Goal: Check status: Check status

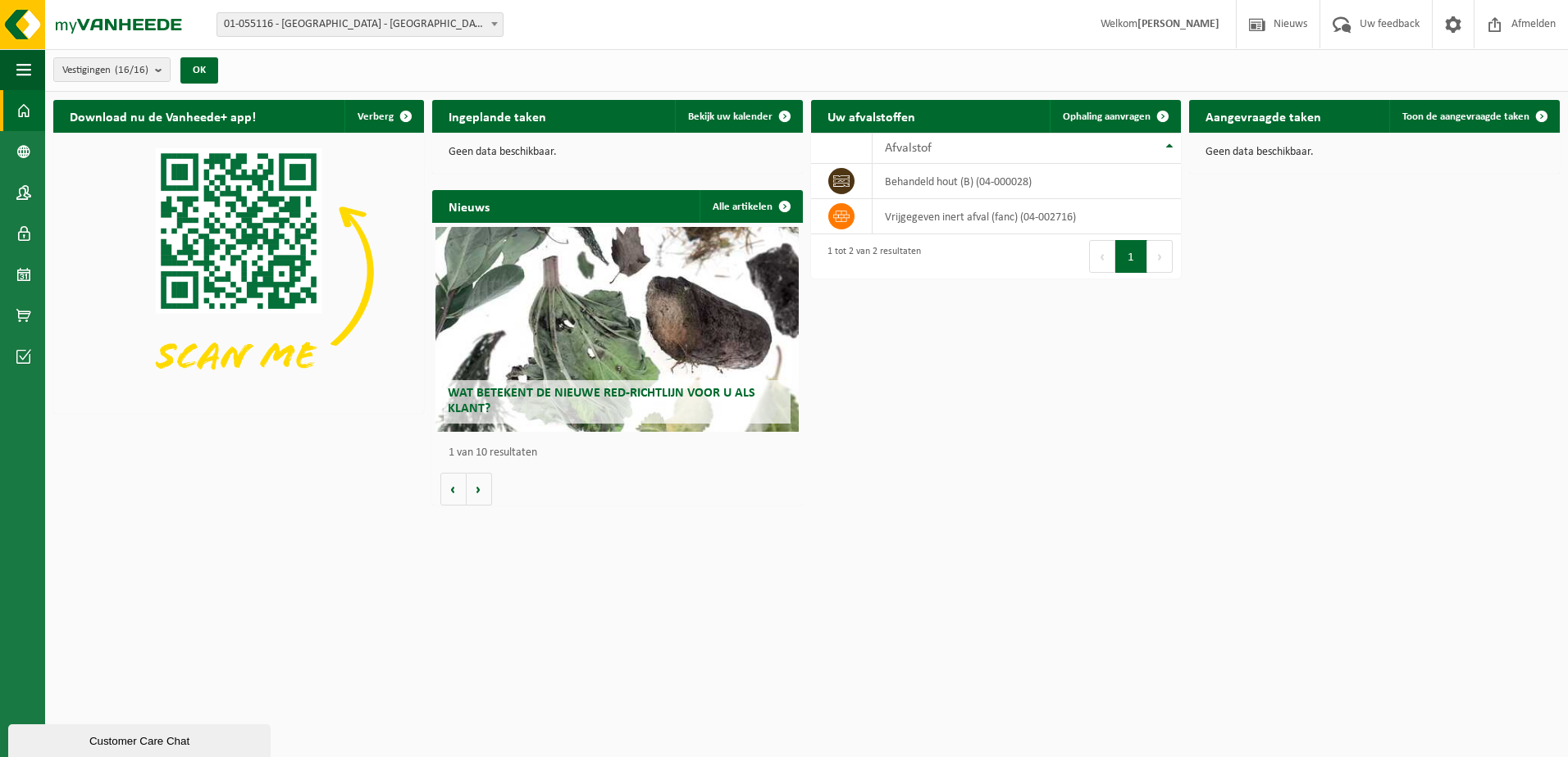
click at [321, 37] on div "Vestiging: 01-055116 - [GEOGRAPHIC_DATA] - [GEOGRAPHIC_DATA] 10-889458 - MOURIK…" at bounding box center [784, 25] width 1568 height 50
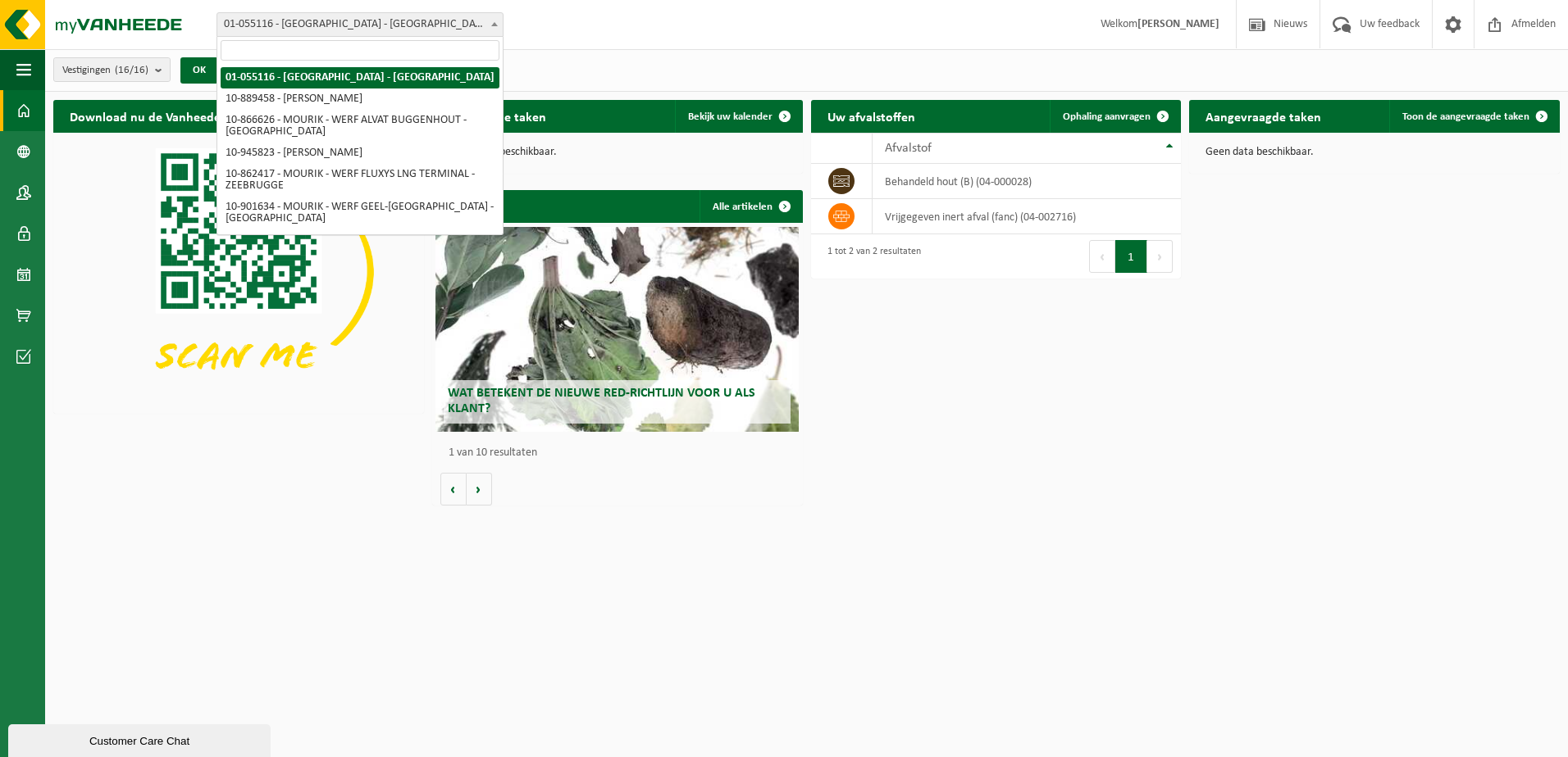
click at [321, 31] on span "01-055116 - [GEOGRAPHIC_DATA] - [GEOGRAPHIC_DATA]" at bounding box center [360, 24] width 286 height 23
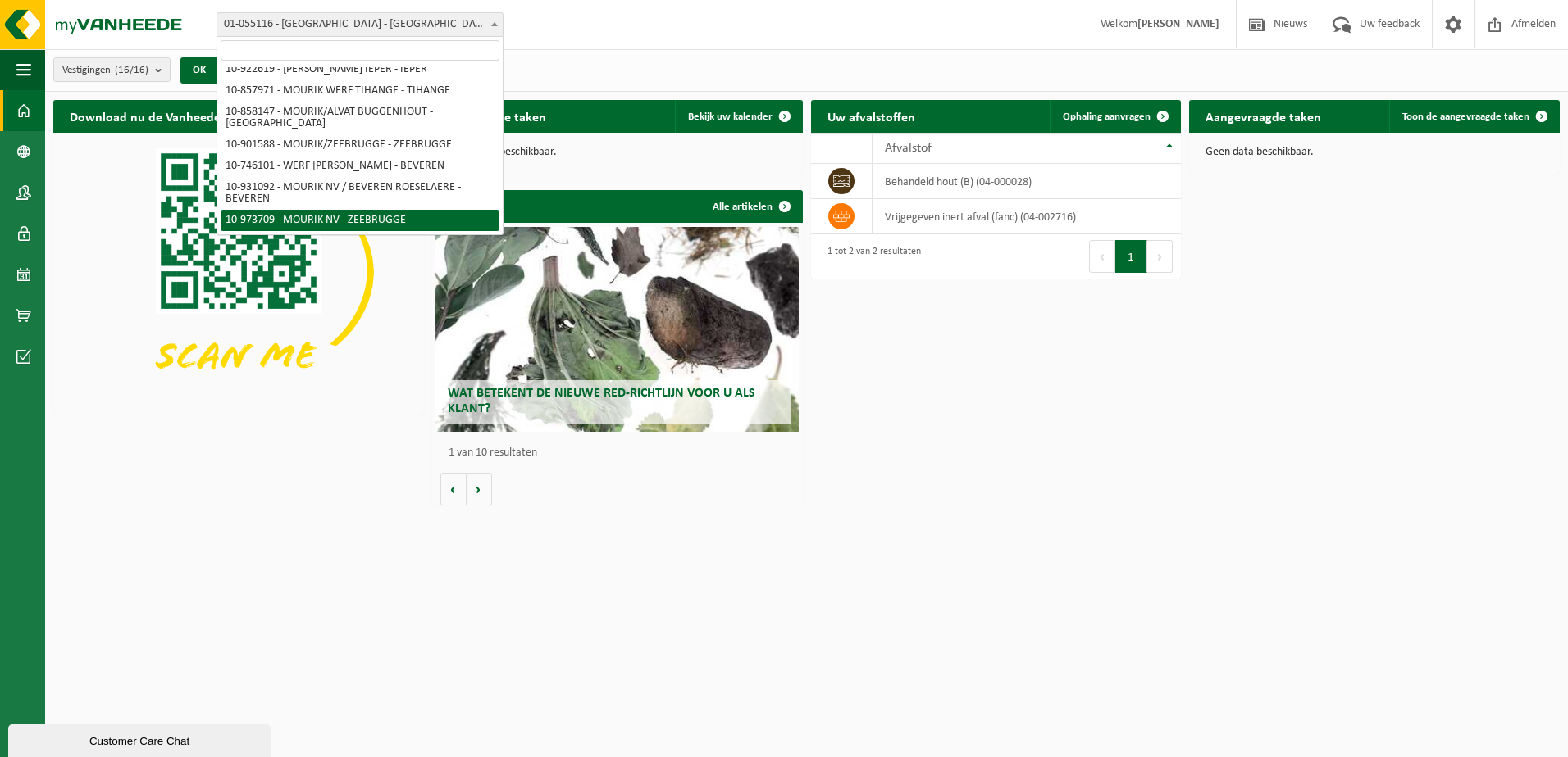
select select "157157"
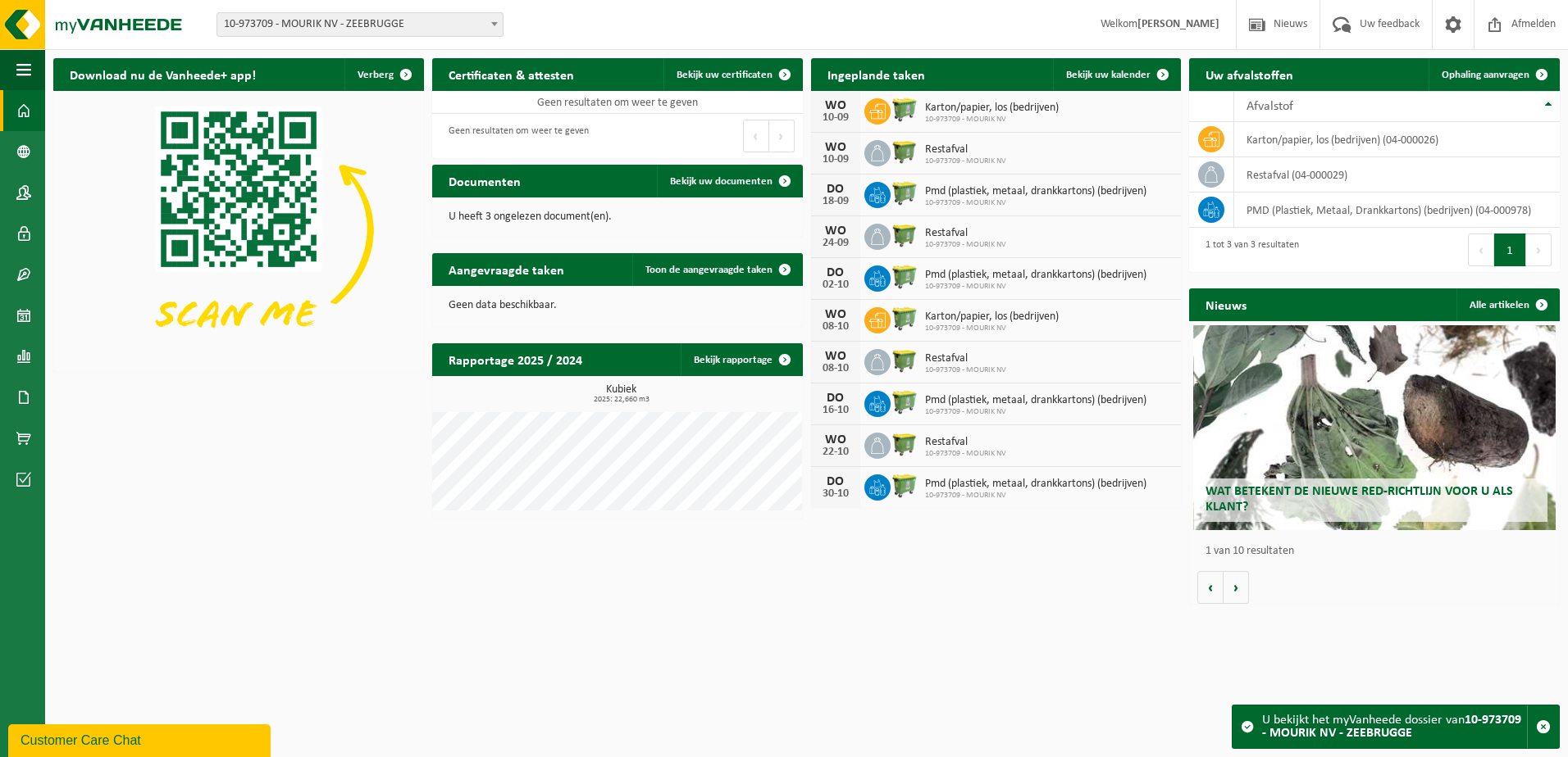
click at [979, 600] on div "Download nu de Vanheede+ app! Verberg Certificaten & attesten Bekijk uw certifi…" at bounding box center [806, 331] width 1514 height 562
click at [787, 600] on div "Download nu de Vanheede+ app! Verberg Certificaten & attesten Bekijk uw certifi…" at bounding box center [806, 331] width 1514 height 562
click at [854, 529] on div "Download nu de Vanheede+ app! Verberg Certificaten & attesten Bekijk uw certifi…" at bounding box center [806, 331] width 1514 height 562
click at [544, 570] on div "Download nu de Vanheede+ app! Verberg Certificaten & attesten Bekijk uw certifi…" at bounding box center [806, 331] width 1514 height 562
click at [645, 595] on div "Download nu de Vanheede+ app! Verberg Certificaten & attesten Bekijk uw certifi…" at bounding box center [806, 331] width 1514 height 562
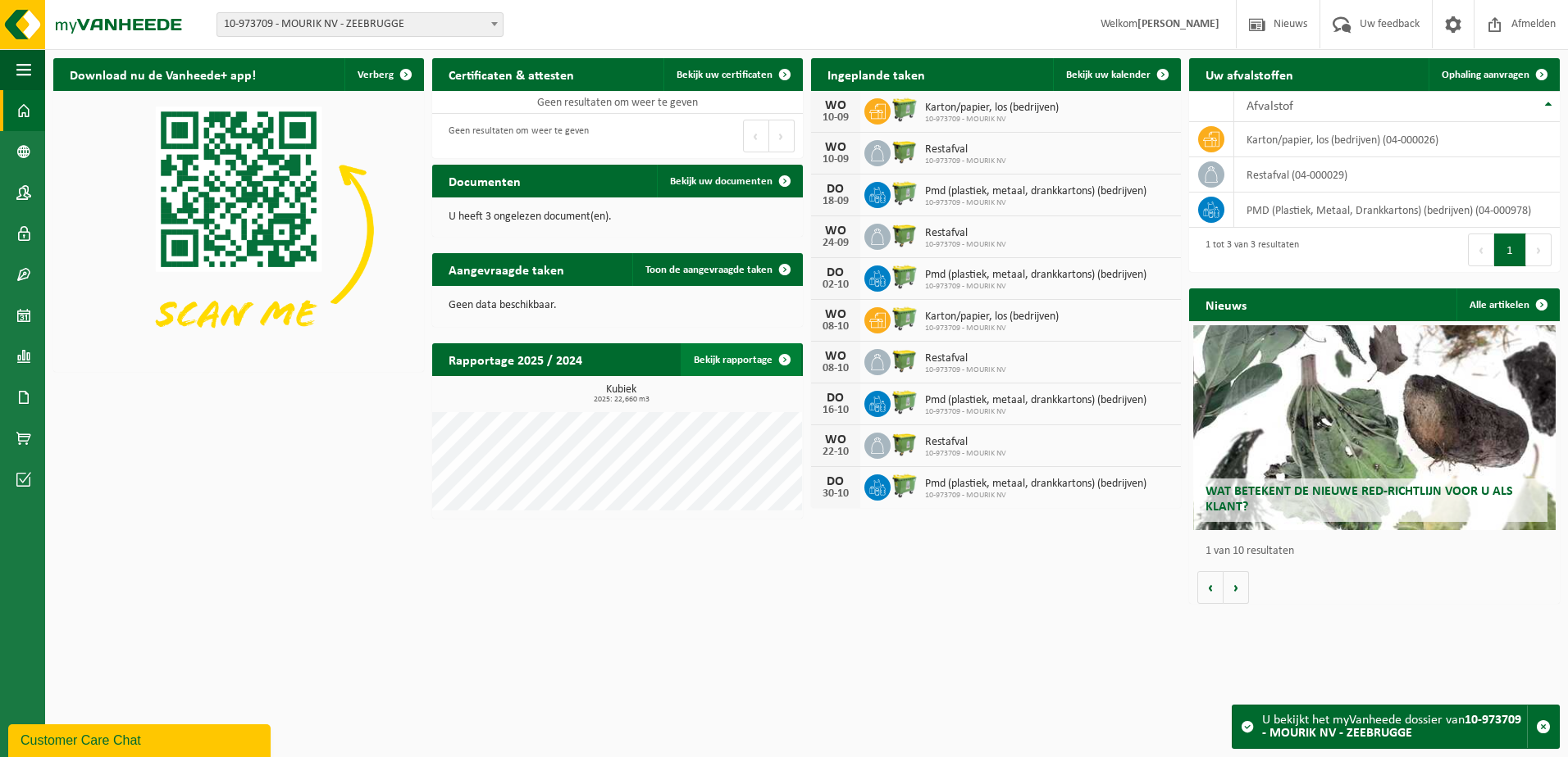
click at [747, 356] on link "Bekijk rapportage" at bounding box center [741, 360] width 120 height 32
